Goal: Task Accomplishment & Management: Manage account settings

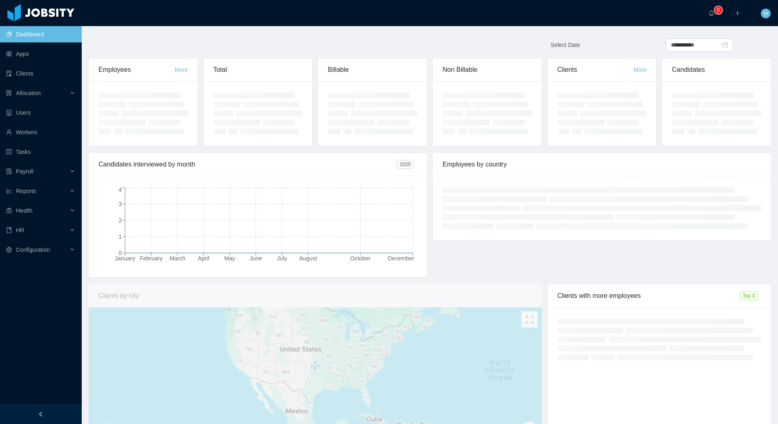
click at [495, 270] on div "Candidates interviewed by month [DATE] February March April May June July Augus…" at bounding box center [430, 219] width 688 height 132
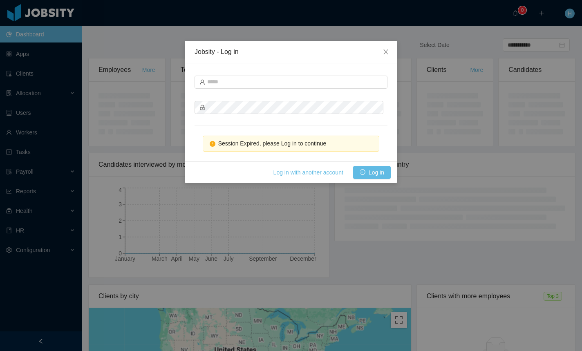
click at [321, 65] on div "Session Expired, please Log in to continue" at bounding box center [291, 112] width 212 height 98
click at [286, 89] on div at bounding box center [290, 81] width 193 height 16
click at [294, 79] on input "text" at bounding box center [290, 82] width 193 height 13
type input "**********"
click at [371, 173] on button "Log in" at bounding box center [372, 172] width 38 height 13
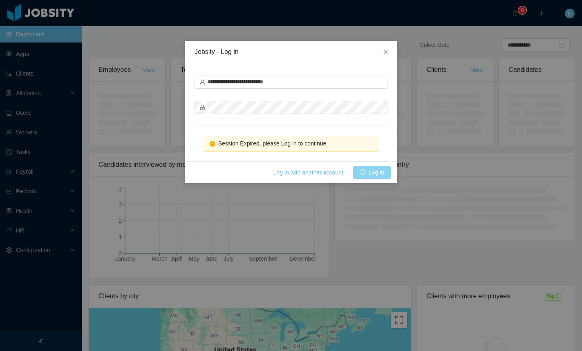
click at [369, 168] on button "Log in" at bounding box center [372, 172] width 38 height 13
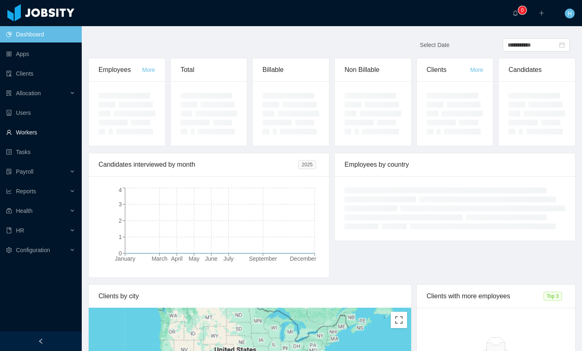
click at [49, 139] on link "Workers" at bounding box center [40, 132] width 69 height 16
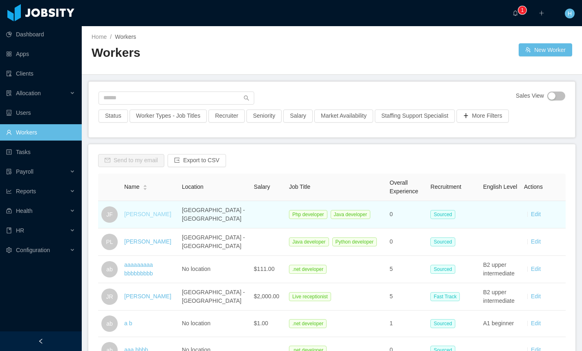
click at [148, 213] on link "[PERSON_NAME]" at bounding box center [147, 214] width 47 height 7
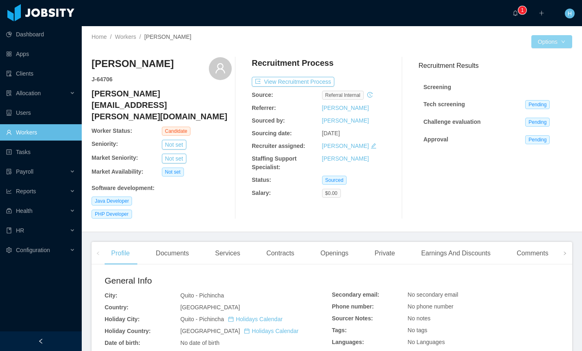
click at [545, 47] on button "Options" at bounding box center [551, 41] width 41 height 13
click at [545, 45] on button "Options" at bounding box center [551, 41] width 41 height 13
click at [525, 107] on button "Edit Worker" at bounding box center [527, 111] width 52 height 13
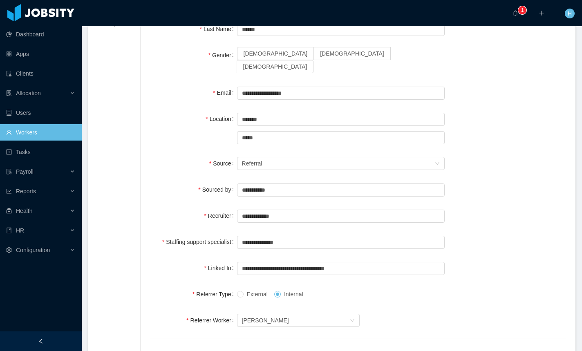
scroll to position [102, 0]
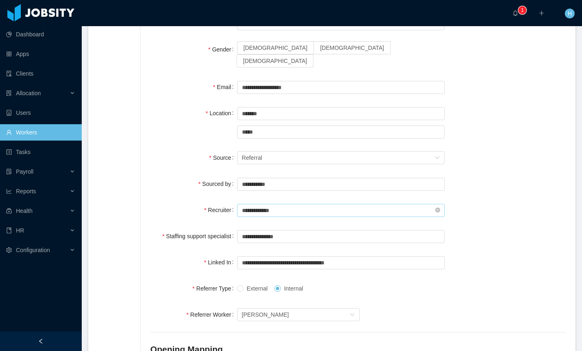
click at [347, 204] on input "**********" at bounding box center [341, 210] width 208 height 13
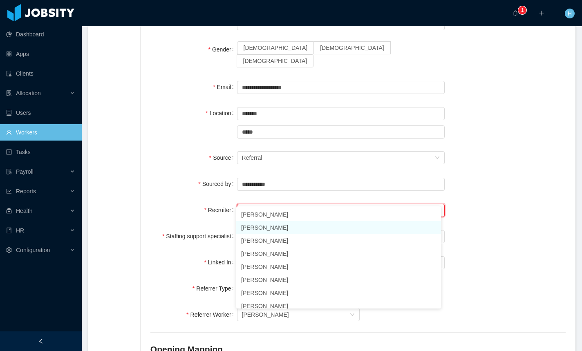
click at [303, 226] on li "[PERSON_NAME]" at bounding box center [338, 227] width 205 height 13
type input "**********"
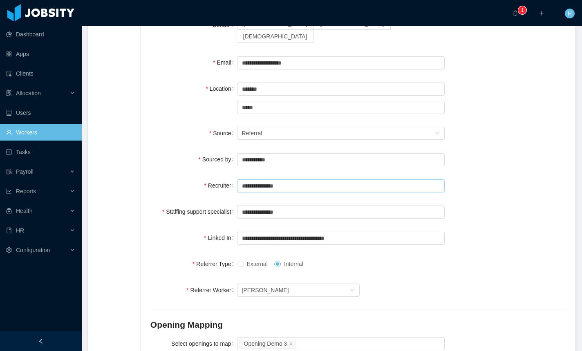
scroll to position [0, 0]
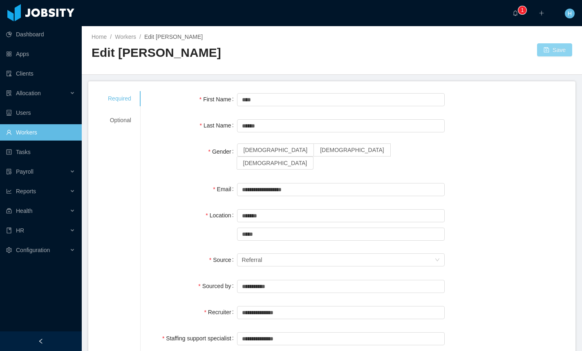
click at [557, 50] on button "Save" at bounding box center [554, 49] width 35 height 13
click at [320, 153] on span "[DEMOGRAPHIC_DATA]" at bounding box center [352, 150] width 64 height 7
drag, startPoint x: 540, startPoint y: 51, endPoint x: 516, endPoint y: 86, distance: 42.4
click at [540, 51] on button "Save" at bounding box center [554, 49] width 35 height 13
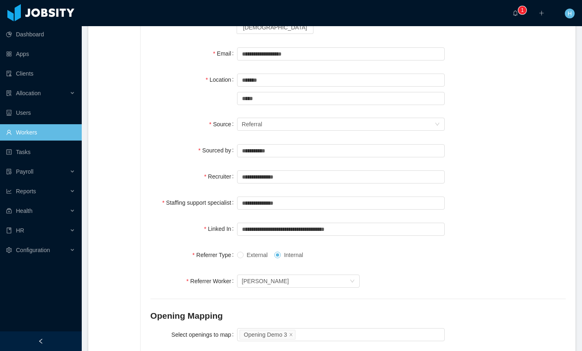
scroll to position [161, 0]
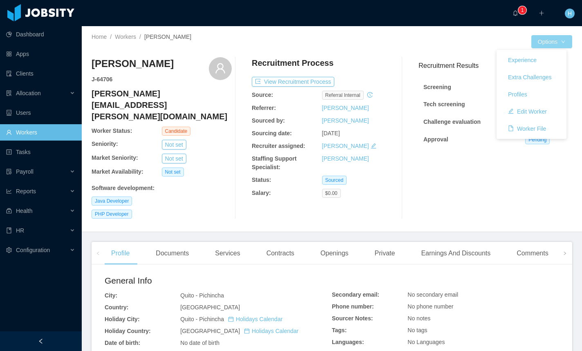
click at [543, 42] on button "Options" at bounding box center [551, 41] width 41 height 13
click at [527, 113] on button "Edit Worker" at bounding box center [527, 111] width 52 height 13
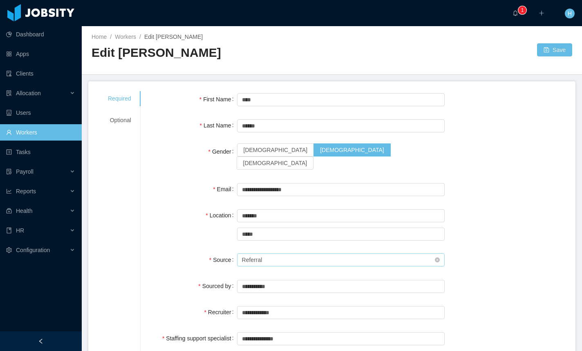
scroll to position [67, 0]
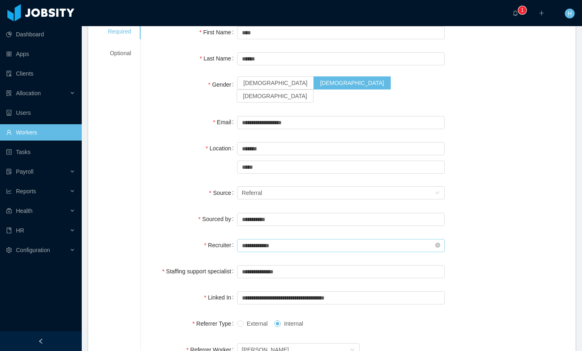
click at [435, 243] on icon "icon: close-circle" at bounding box center [437, 245] width 5 height 5
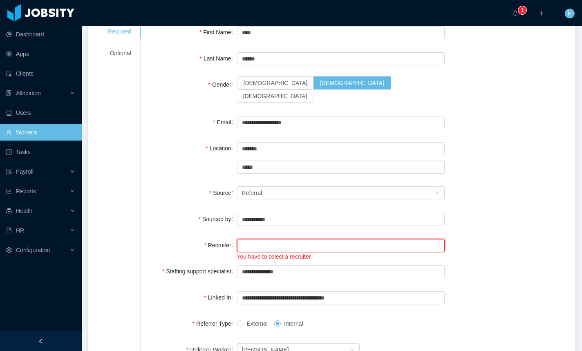
click at [281, 239] on input "text" at bounding box center [341, 245] width 208 height 13
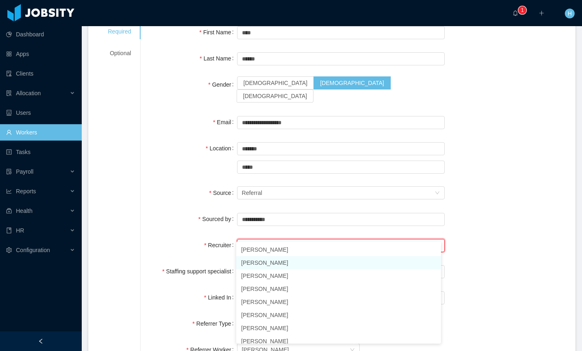
click at [267, 262] on li "[PERSON_NAME]" at bounding box center [338, 262] width 205 height 13
type input "**********"
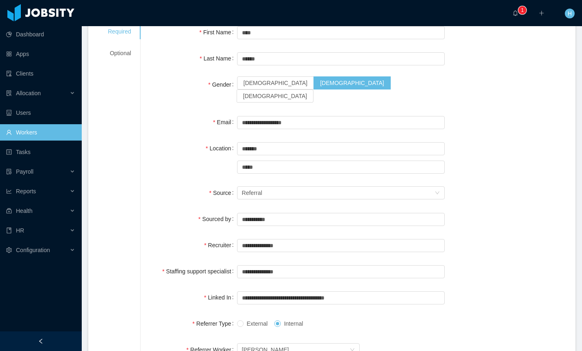
click at [500, 197] on div "**********" at bounding box center [357, 322] width 415 height 597
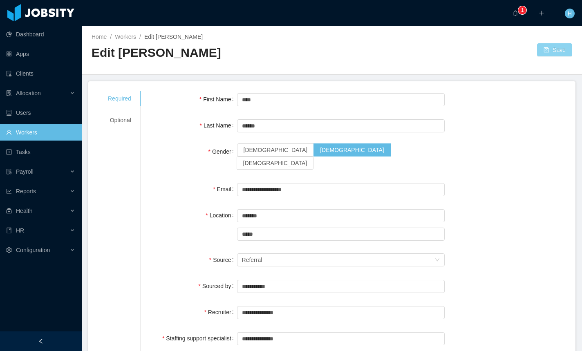
click at [545, 54] on button "Save" at bounding box center [554, 49] width 35 height 13
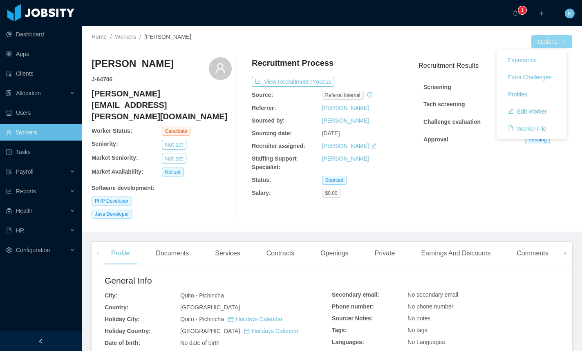
click at [558, 40] on button "Options" at bounding box center [551, 41] width 41 height 13
click at [544, 113] on button "Edit Worker" at bounding box center [527, 111] width 52 height 13
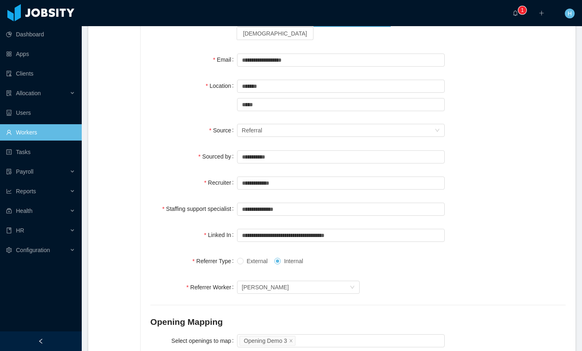
scroll to position [118, 0]
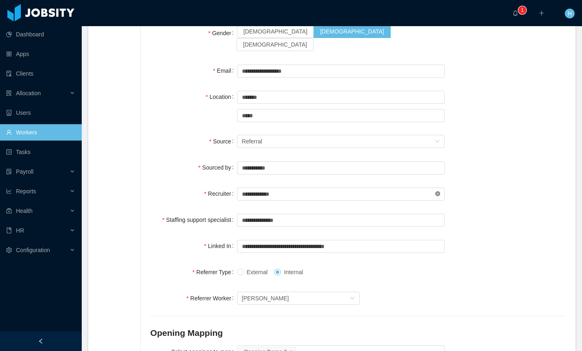
click at [435, 191] on icon "icon: close-circle" at bounding box center [437, 193] width 5 height 5
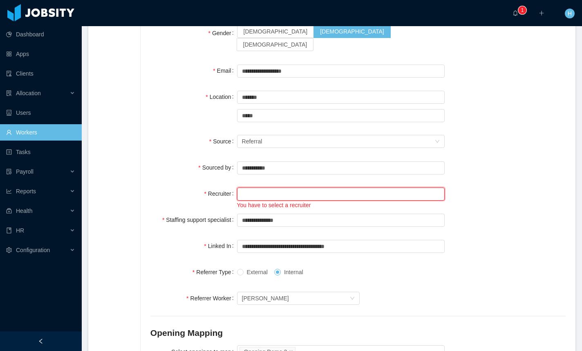
click at [297, 188] on input "text" at bounding box center [341, 194] width 208 height 13
click at [400, 203] on li "[PERSON_NAME]" at bounding box center [338, 198] width 205 height 13
type input "**********"
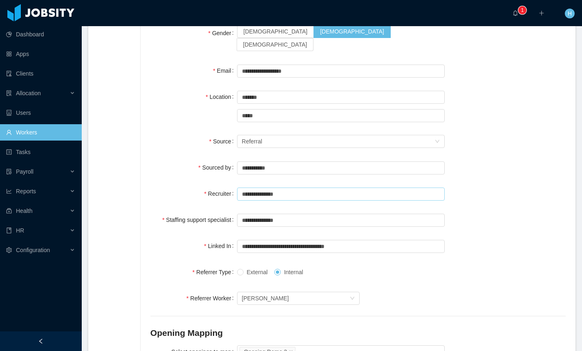
scroll to position [0, 0]
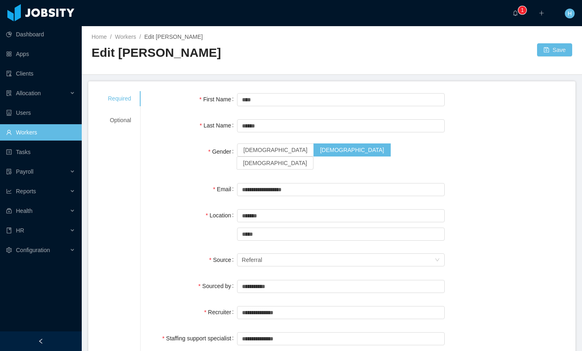
click at [530, 48] on div at bounding box center [434, 49] width 205 height 13
click at [550, 49] on button "Save" at bounding box center [554, 49] width 35 height 13
